Goal: Find specific page/section: Find specific page/section

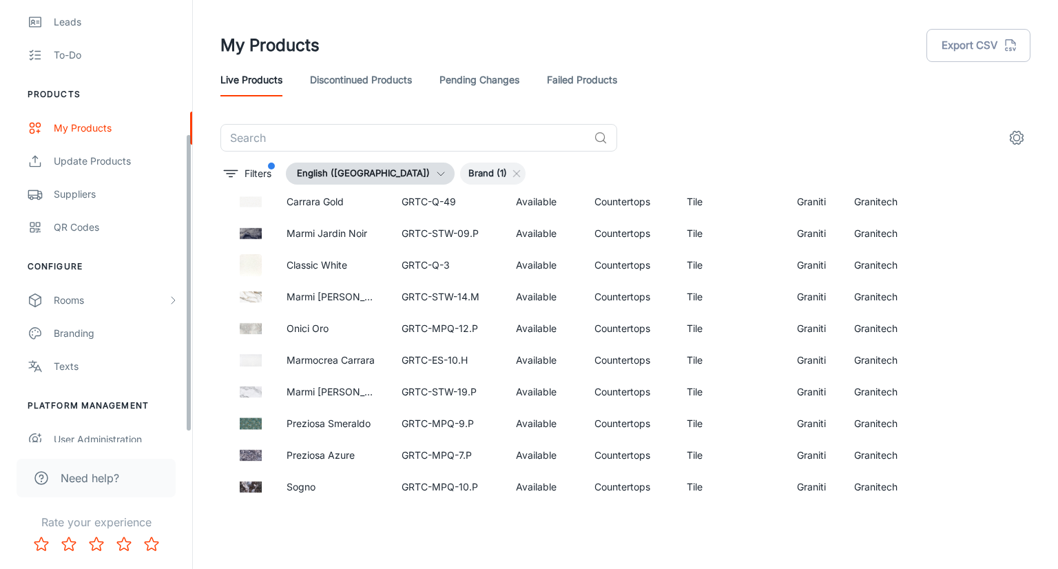
scroll to position [212, 0]
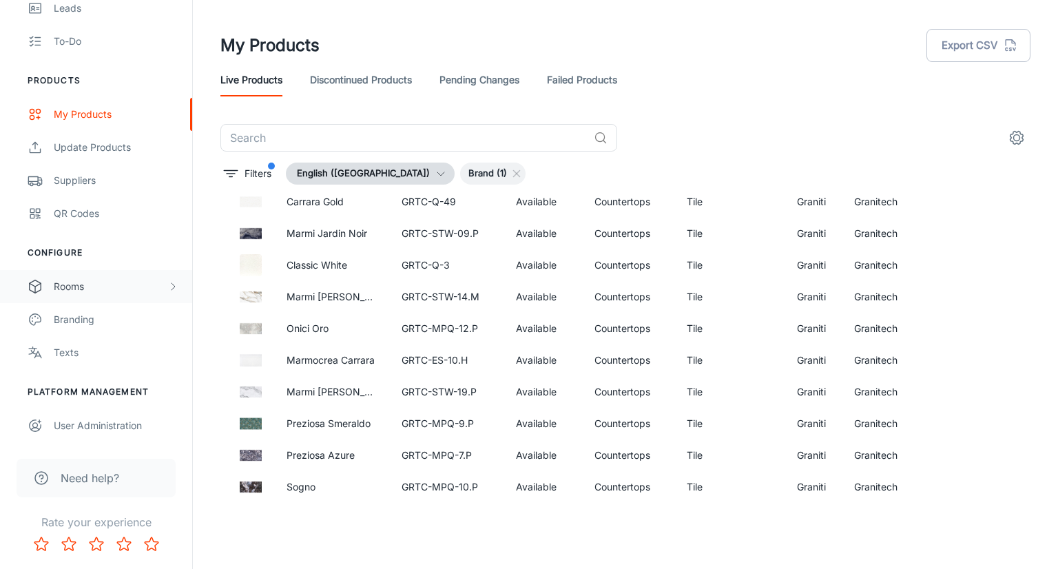
click at [99, 299] on div "Rooms" at bounding box center [96, 286] width 192 height 33
click at [113, 320] on div "My Rooms" at bounding box center [116, 319] width 125 height 15
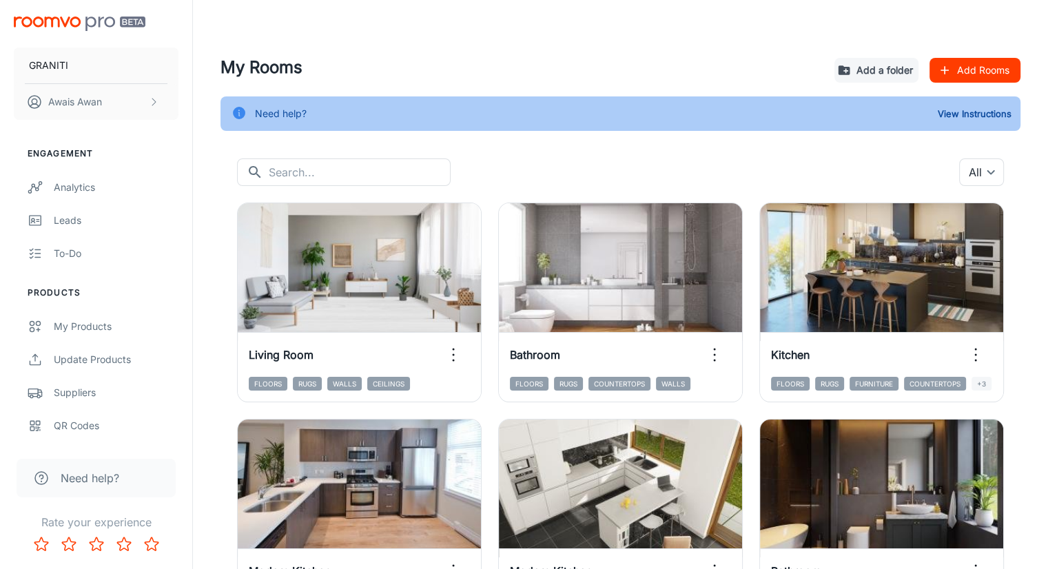
click at [944, 70] on icon "button" at bounding box center [944, 70] width 8 height 8
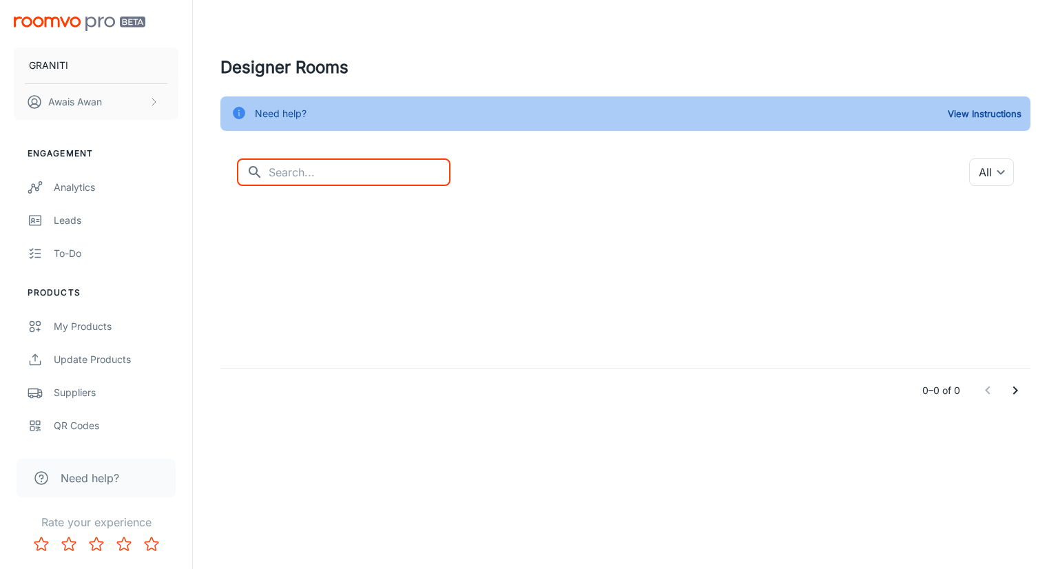
click at [375, 174] on input "text" at bounding box center [360, 172] width 182 height 28
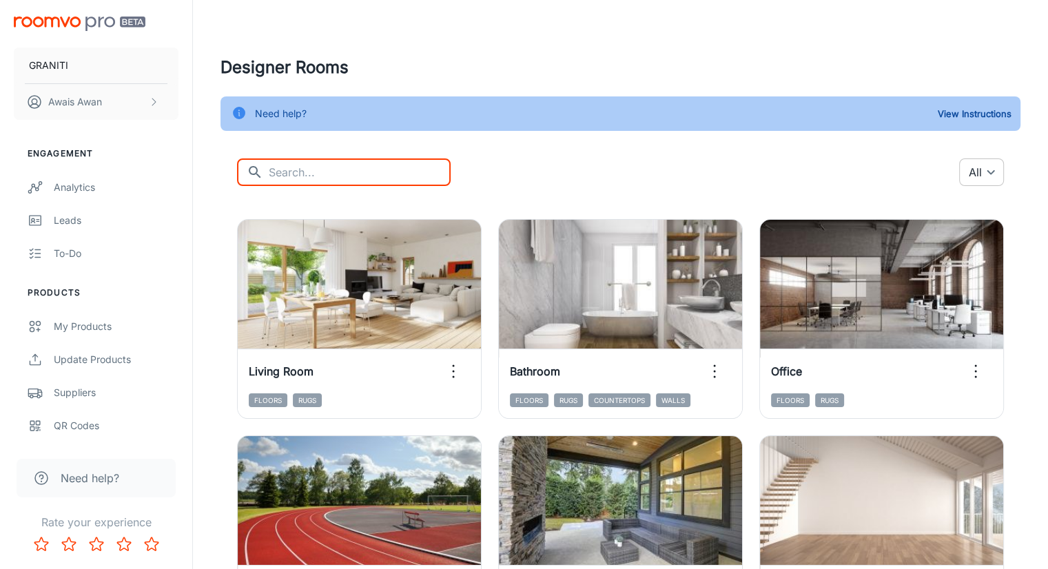
click at [970, 172] on body "GRANITI [PERSON_NAME] Engagement Analytics Leads To-do Products My Products Upd…" at bounding box center [524, 284] width 1048 height 569
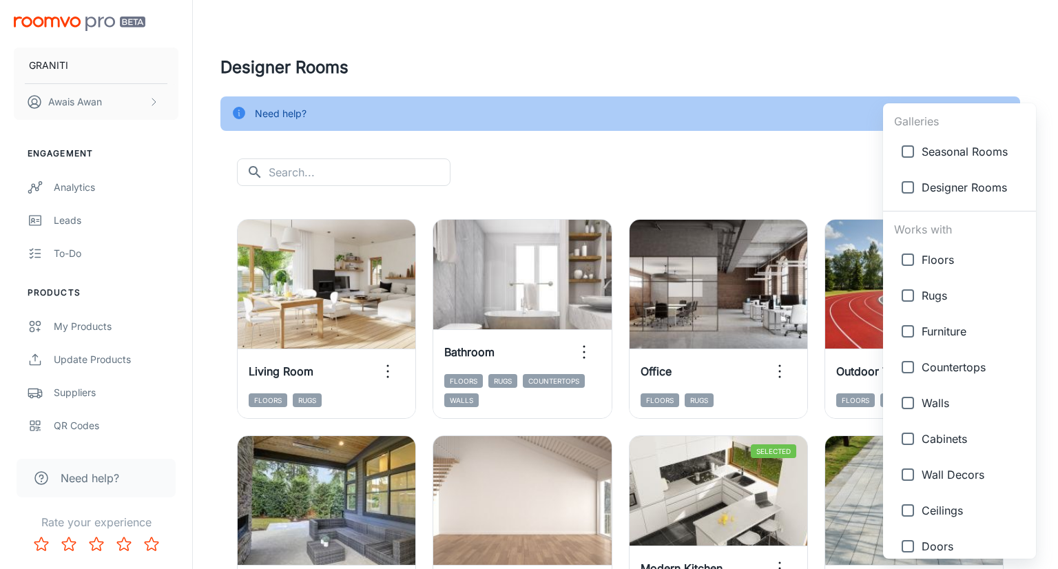
click at [931, 359] on span "Countertops" at bounding box center [973, 367] width 103 height 17
type input "{"type":"productType","id":"4"}"
checkbox input "true"
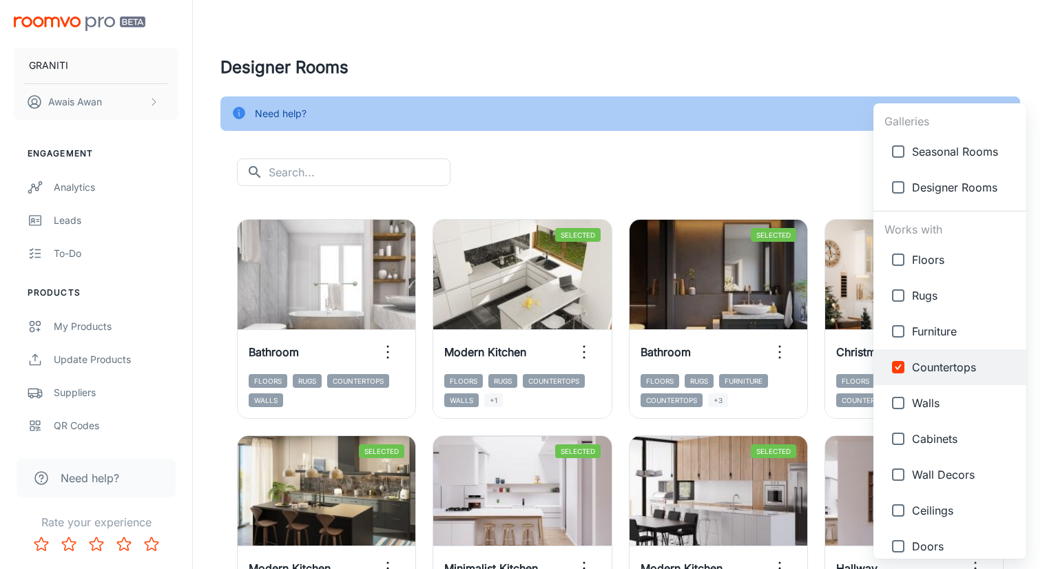
click at [814, 181] on div at bounding box center [529, 284] width 1058 height 569
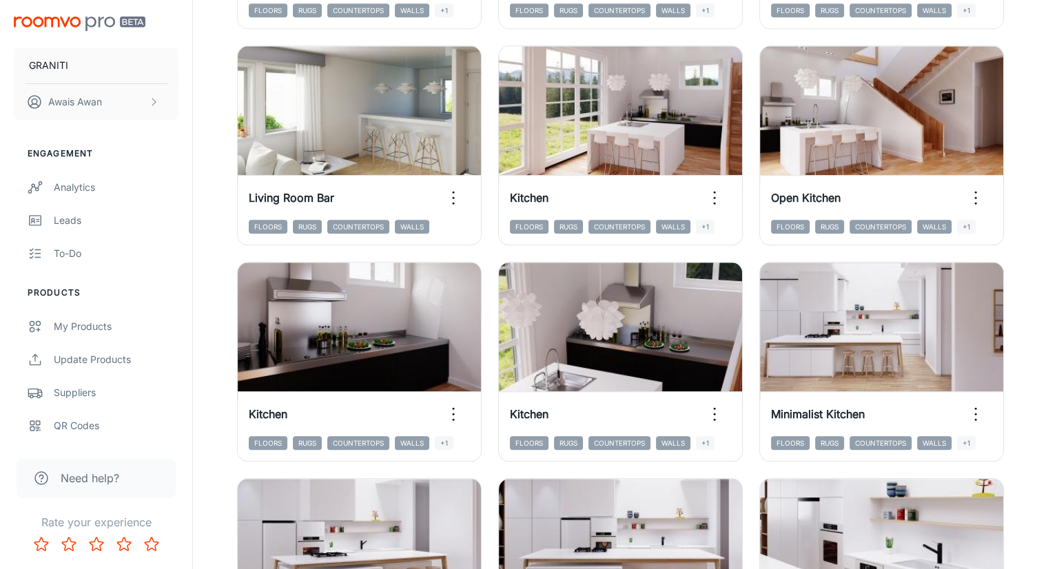
scroll to position [1473, 0]
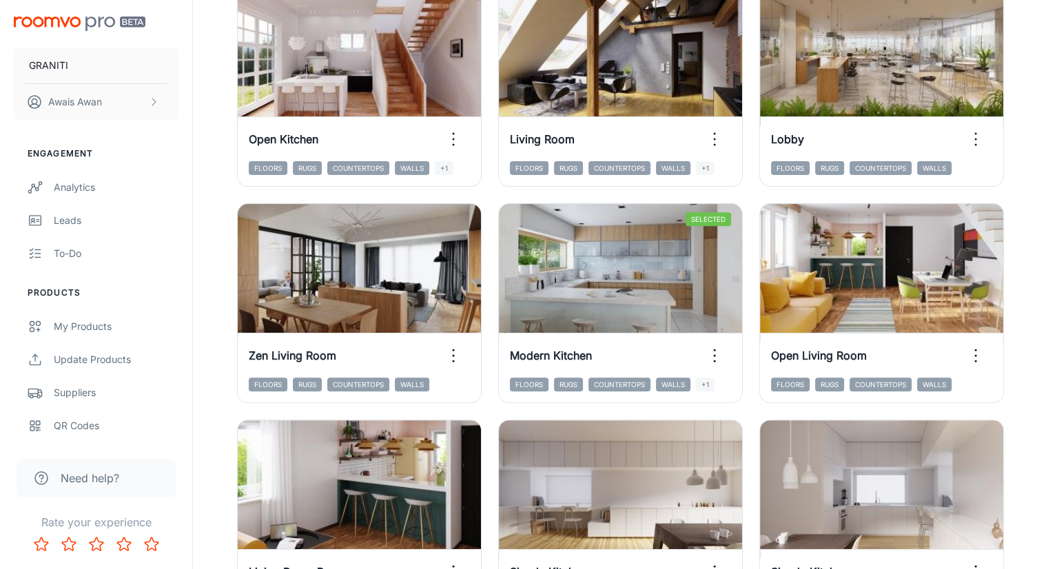
scroll to position [450, 0]
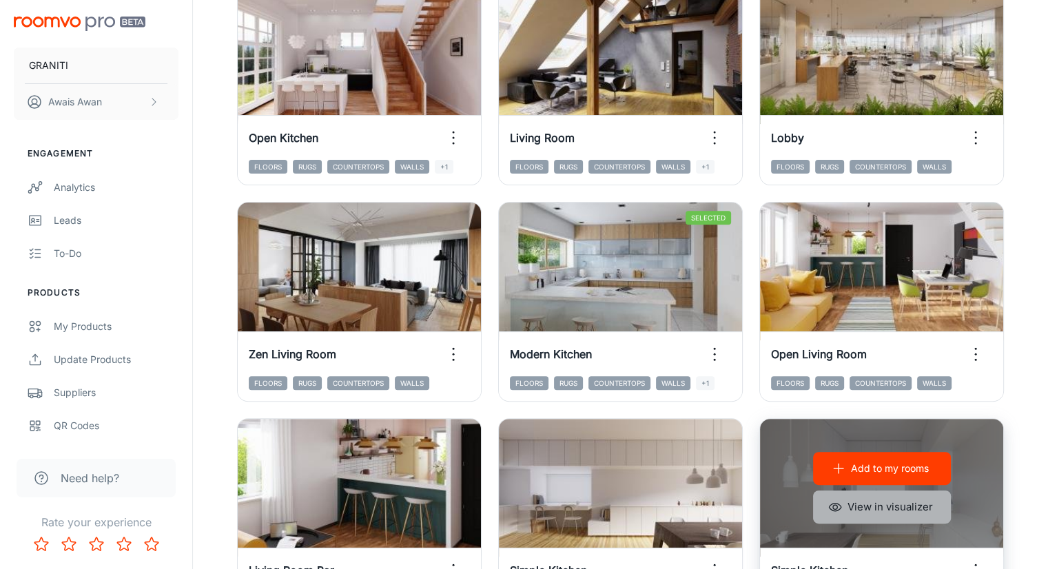
click at [935, 490] on button "View in visualizer" at bounding box center [882, 506] width 138 height 33
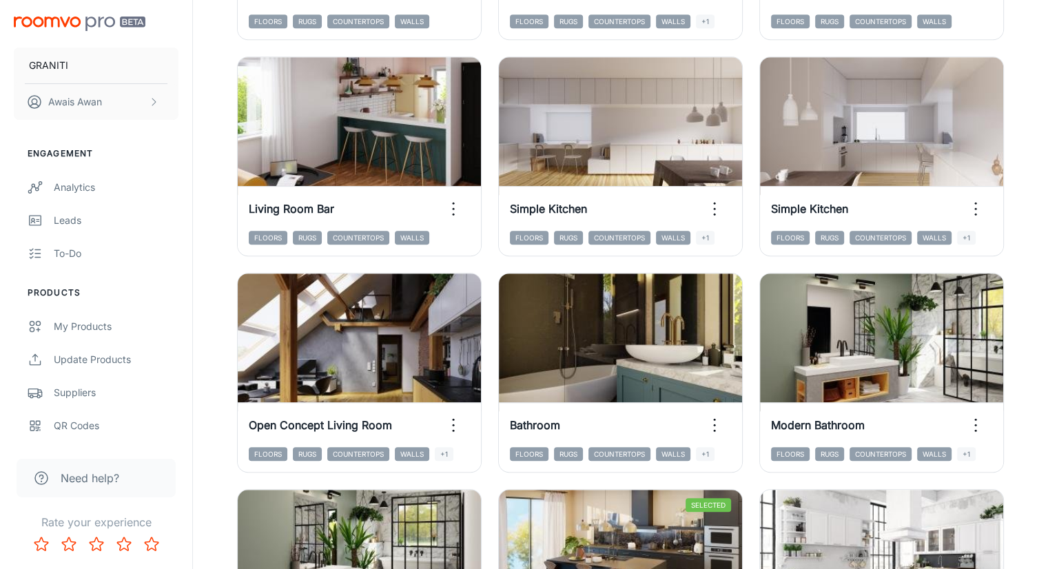
scroll to position [725, 0]
